Goal: Task Accomplishment & Management: Use online tool/utility

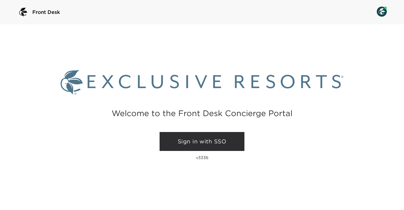
click at [189, 140] on link "Sign in with SSO" at bounding box center [202, 141] width 85 height 19
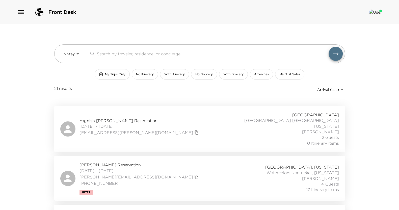
click at [21, 11] on icon "button" at bounding box center [21, 12] width 8 height 8
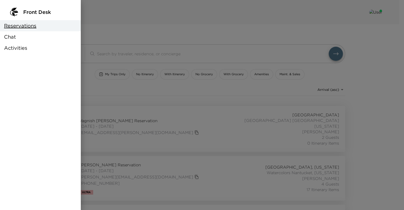
click at [108, 31] on div at bounding box center [202, 105] width 404 height 210
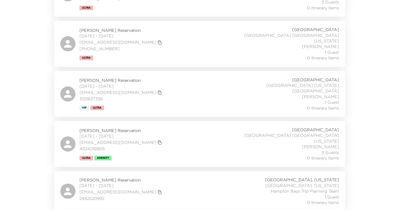
scroll to position [877, 0]
